Goal: Check status: Check status

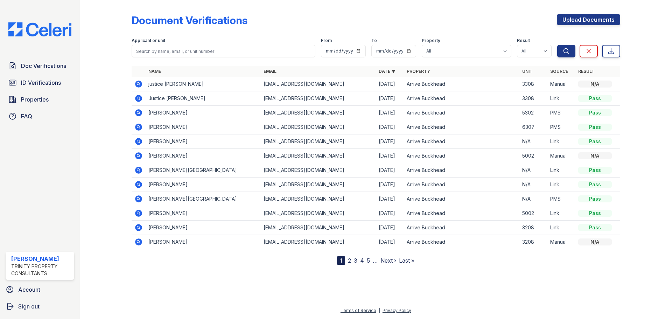
click at [141, 228] on icon at bounding box center [138, 227] width 7 height 7
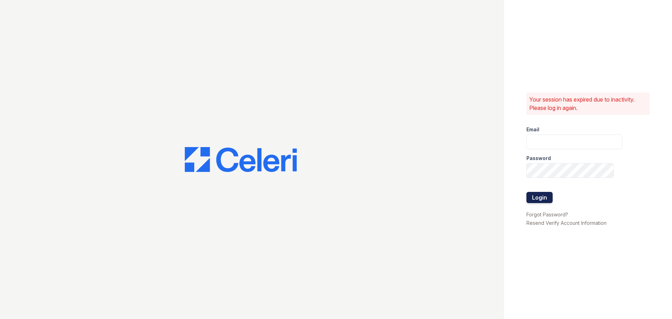
type input "aduran@trinity-pm.com"
click at [546, 199] on button "Login" at bounding box center [539, 197] width 26 height 11
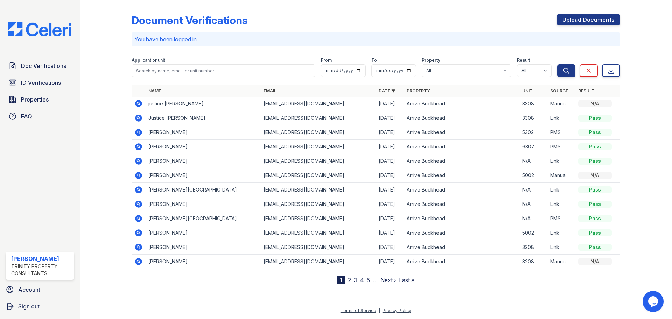
click at [138, 246] on icon at bounding box center [138, 247] width 2 height 2
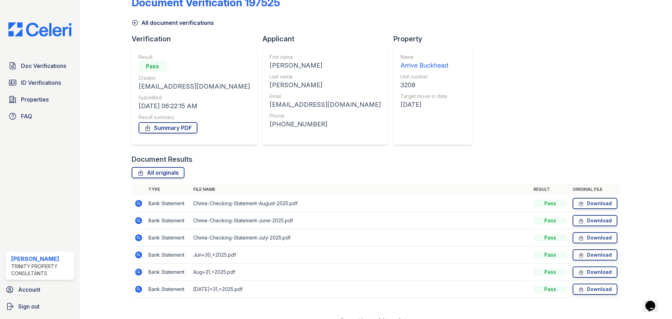
scroll to position [28, 0]
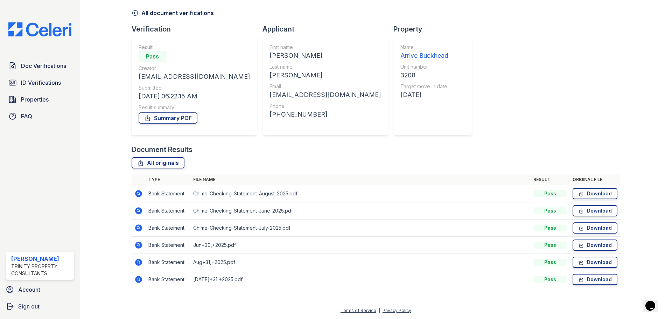
click at [136, 263] on icon at bounding box center [138, 262] width 7 height 7
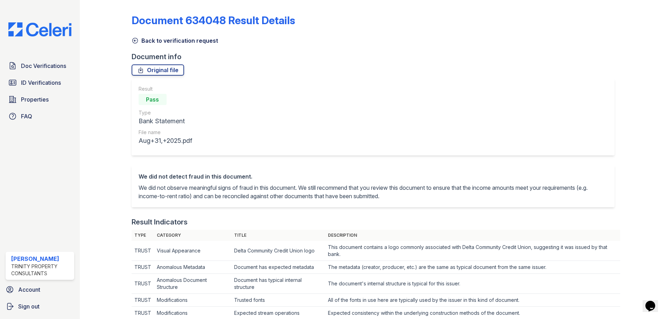
click at [133, 38] on icon at bounding box center [135, 40] width 7 height 7
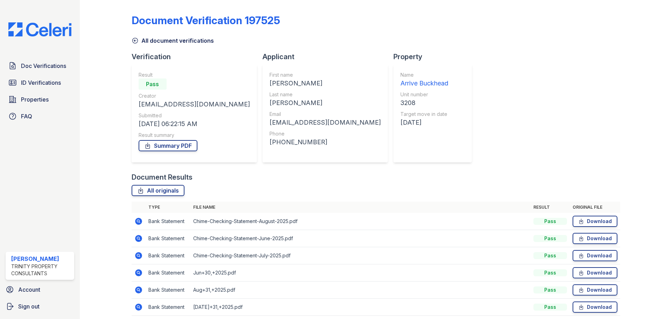
scroll to position [28, 0]
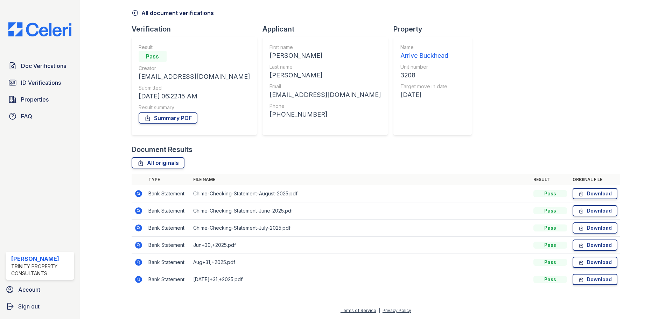
click at [139, 280] on icon at bounding box center [138, 279] width 8 height 8
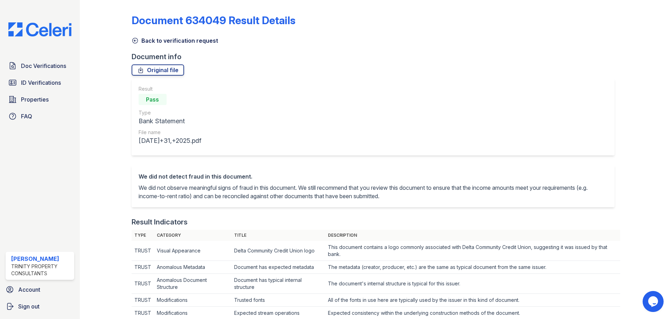
click at [137, 41] on icon at bounding box center [135, 40] width 7 height 7
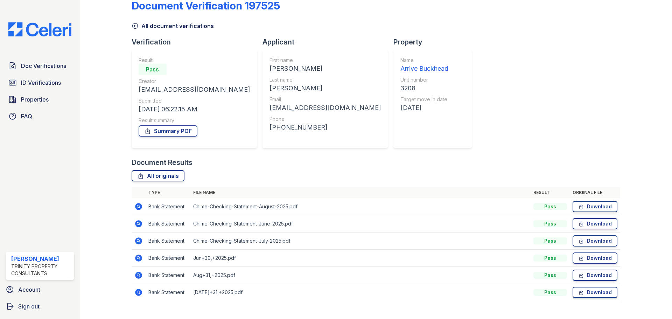
scroll to position [28, 0]
